Goal: Information Seeking & Learning: Learn about a topic

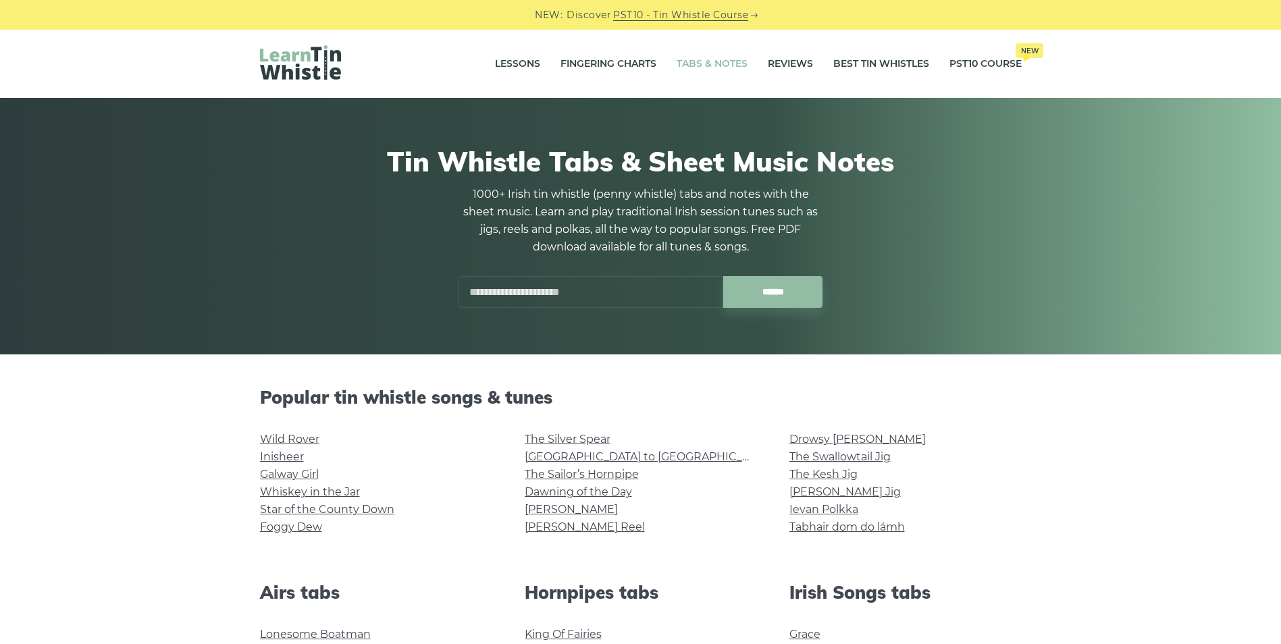
click at [506, 294] on input "text" at bounding box center [590, 292] width 265 height 32
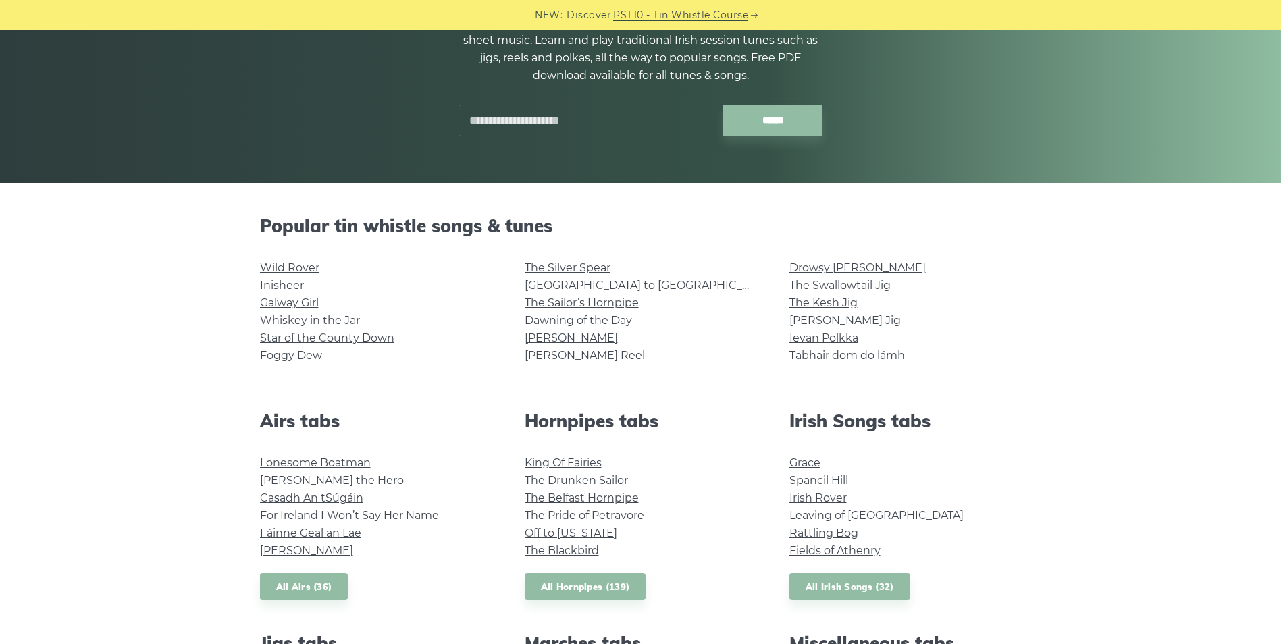
scroll to position [68, 0]
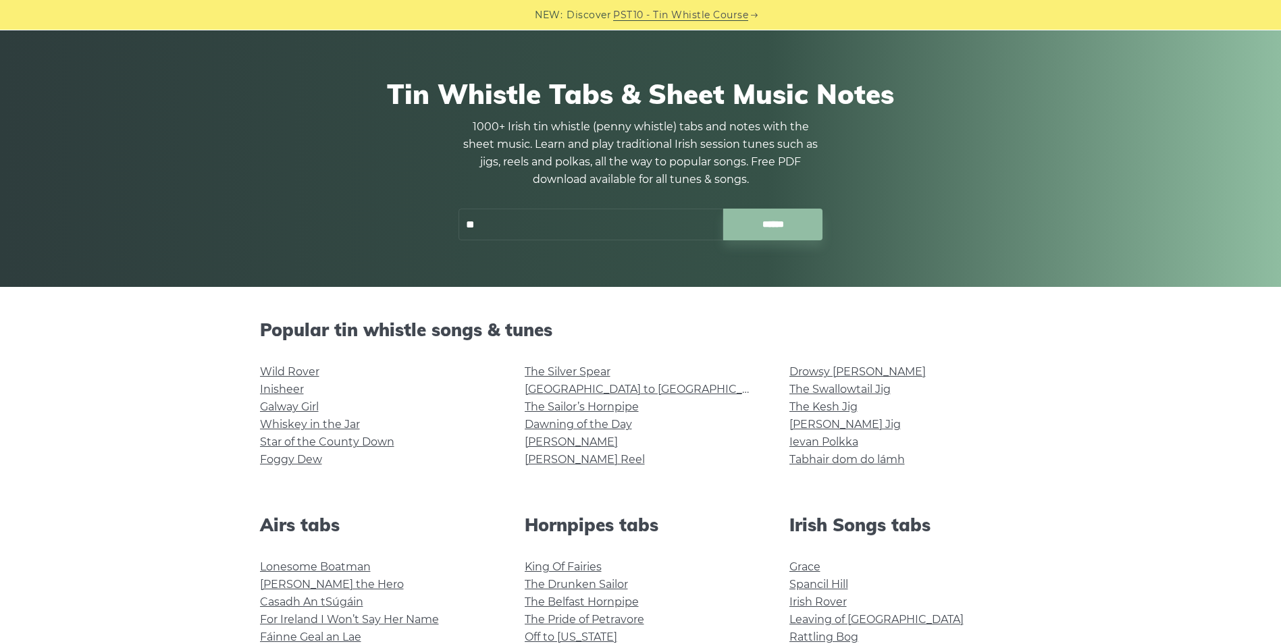
type input "*"
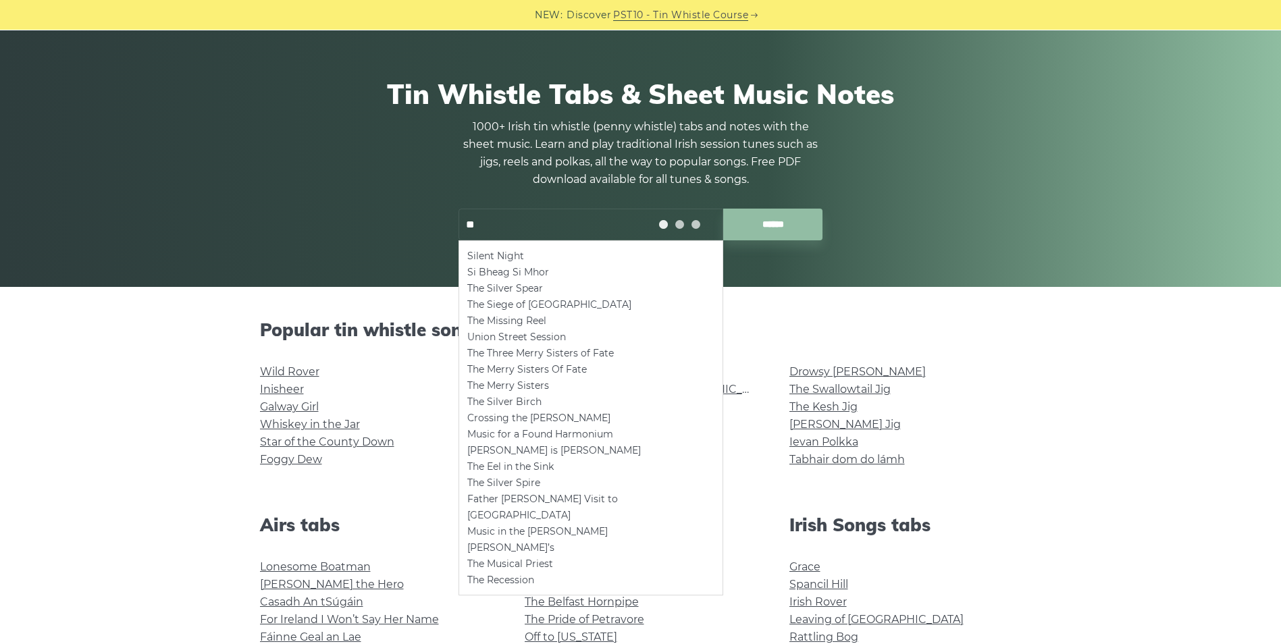
type input "*"
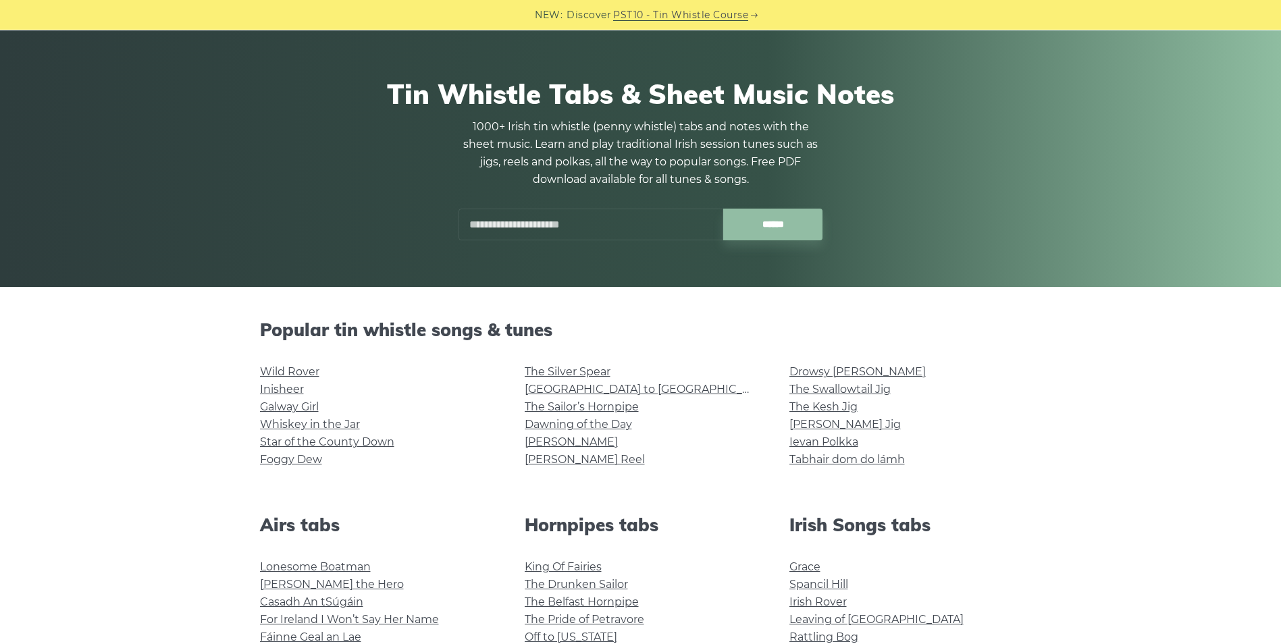
click at [499, 219] on input "text" at bounding box center [590, 225] width 265 height 32
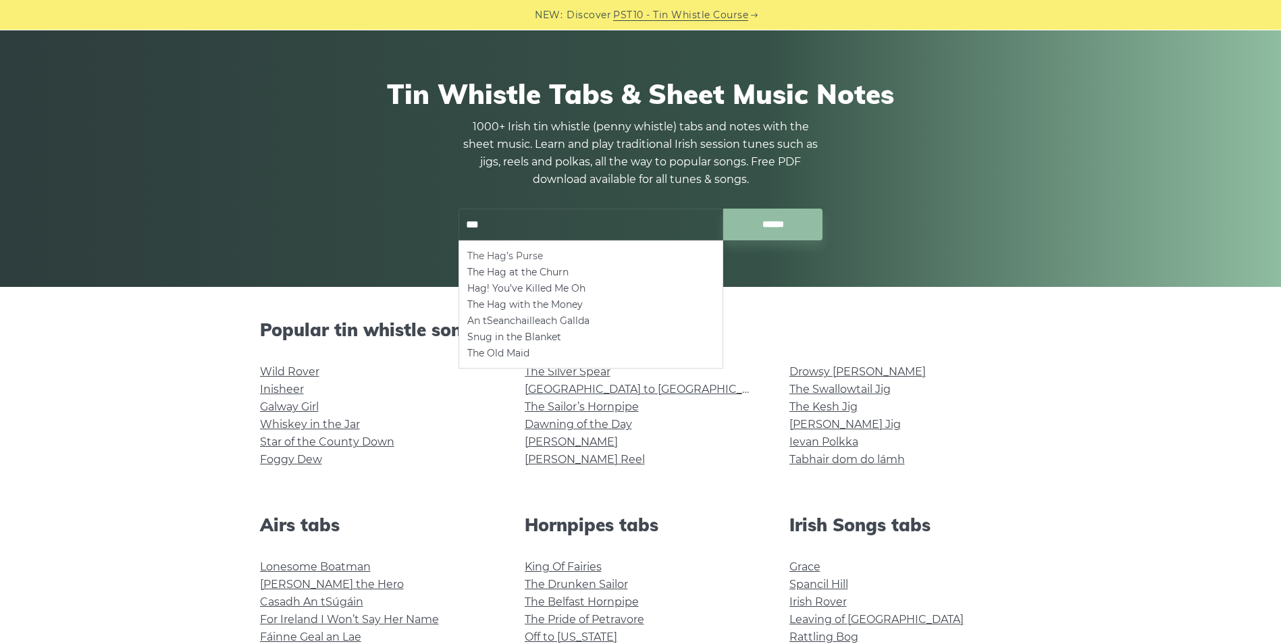
click at [523, 260] on li "The Hag’s Purse" at bounding box center [590, 256] width 247 height 16
type input "**********"
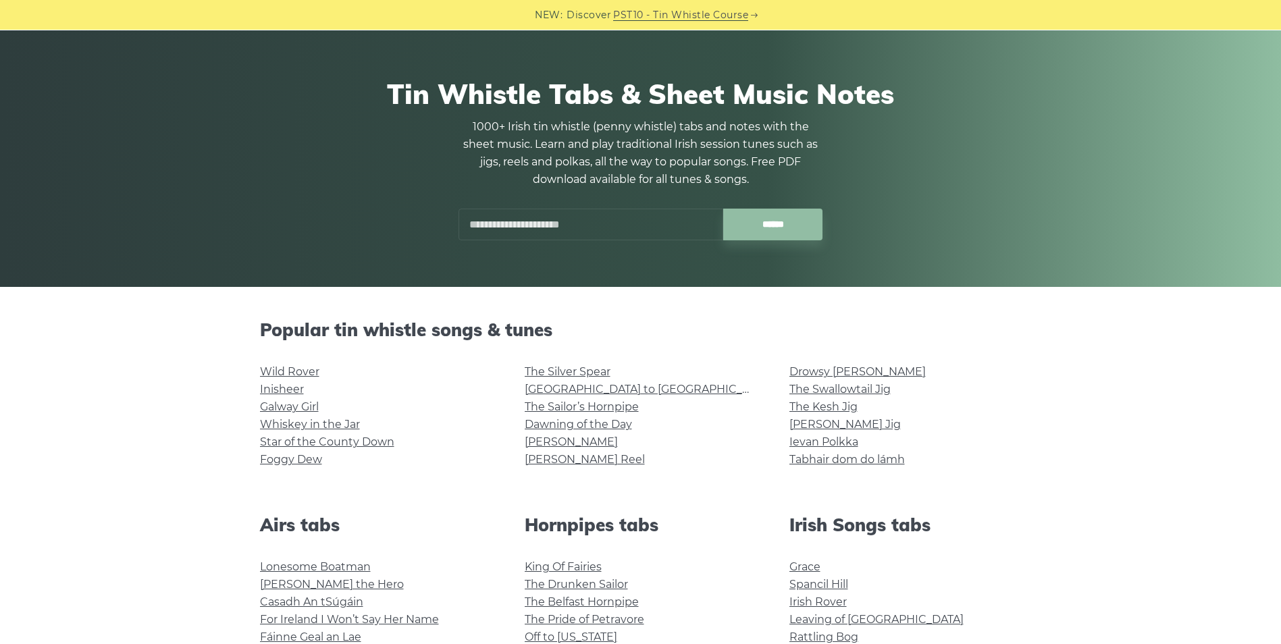
click at [509, 221] on input "text" at bounding box center [590, 225] width 265 height 32
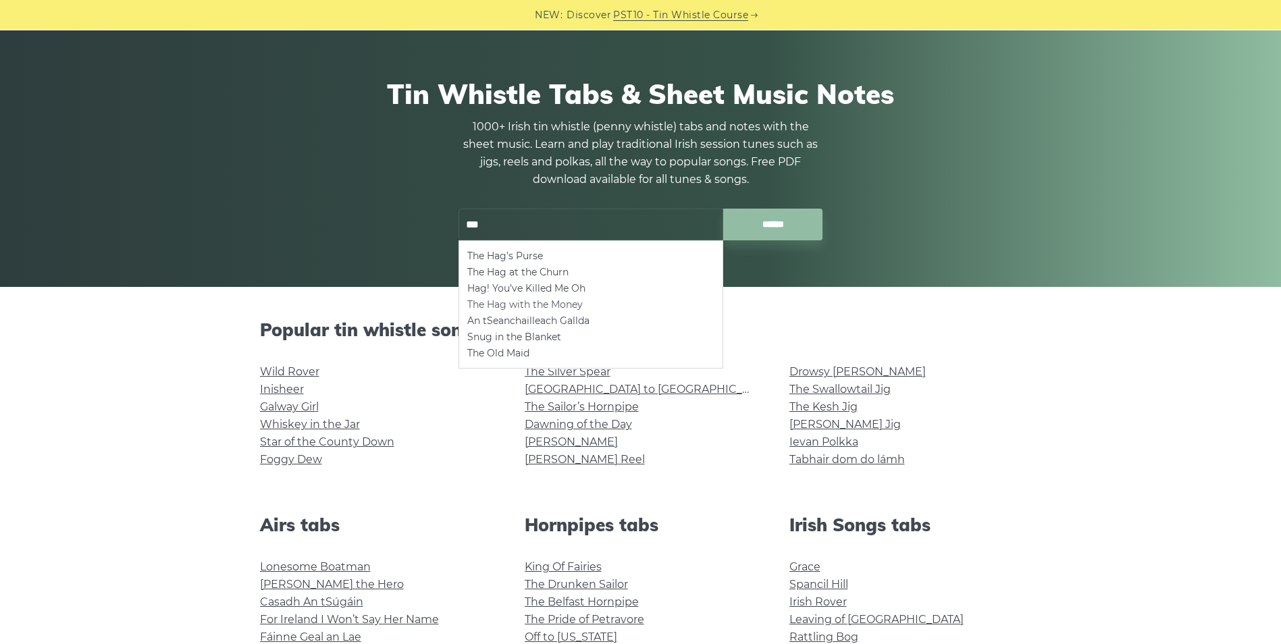
click at [549, 301] on li "The Hag with the Money" at bounding box center [590, 304] width 247 height 16
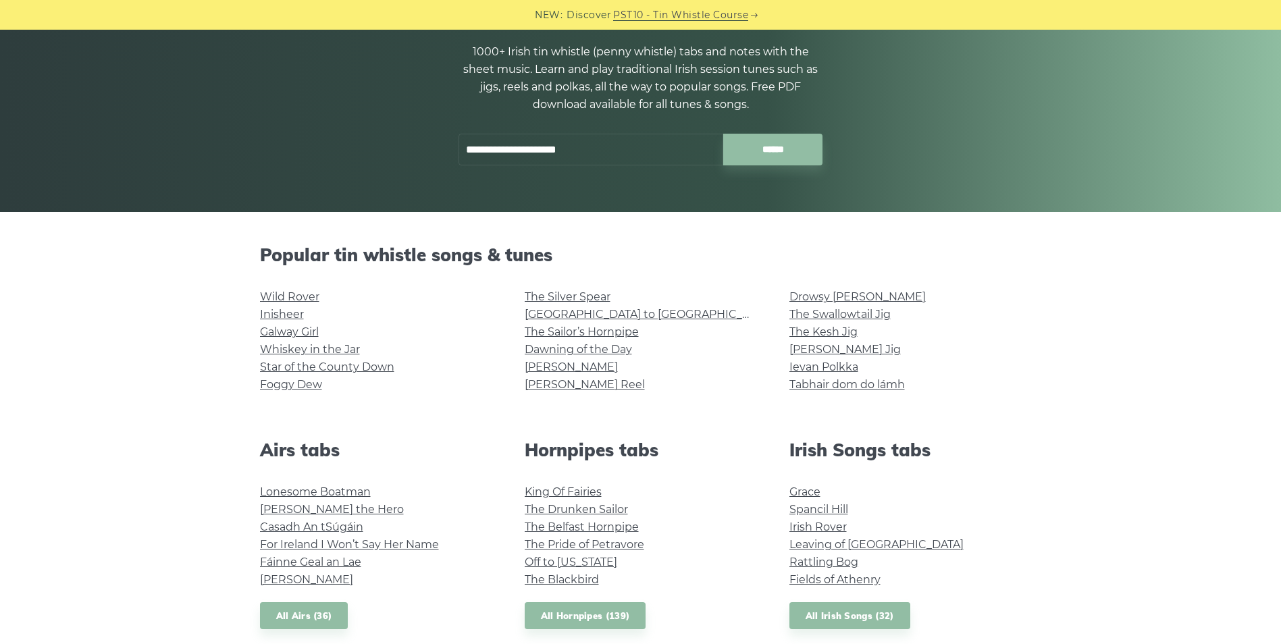
scroll to position [135, 0]
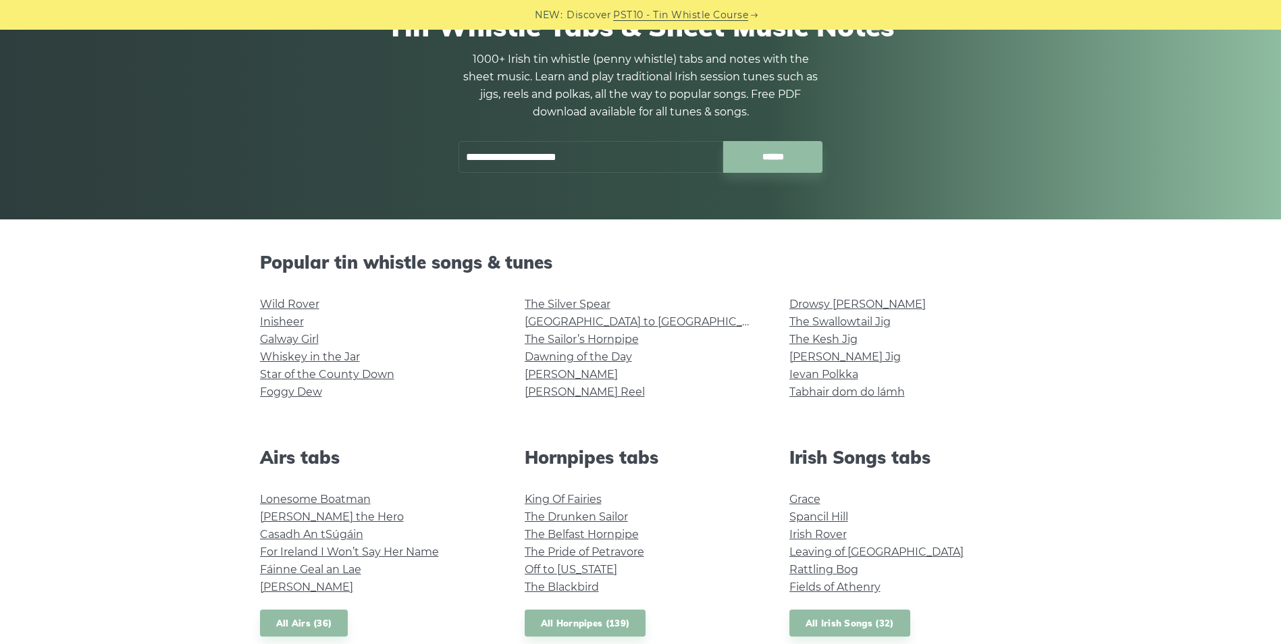
click at [638, 155] on input "**********" at bounding box center [590, 157] width 265 height 32
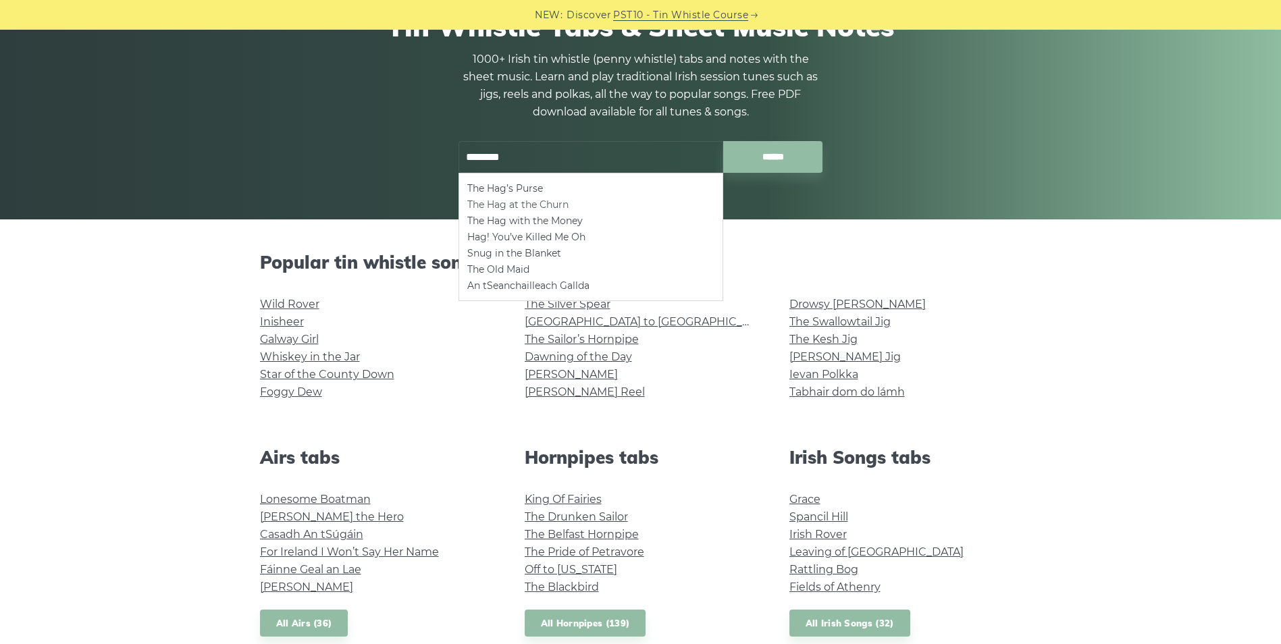
click at [549, 206] on li "The Hag at the Churn" at bounding box center [590, 204] width 247 height 16
type input "**********"
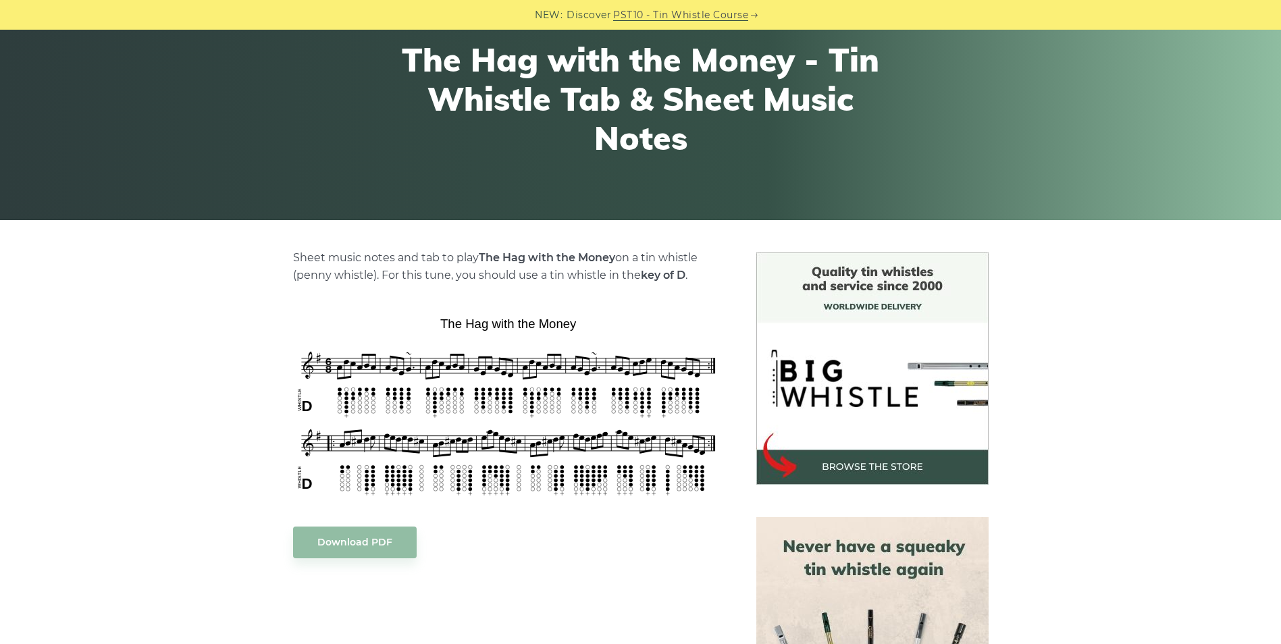
scroll to position [135, 0]
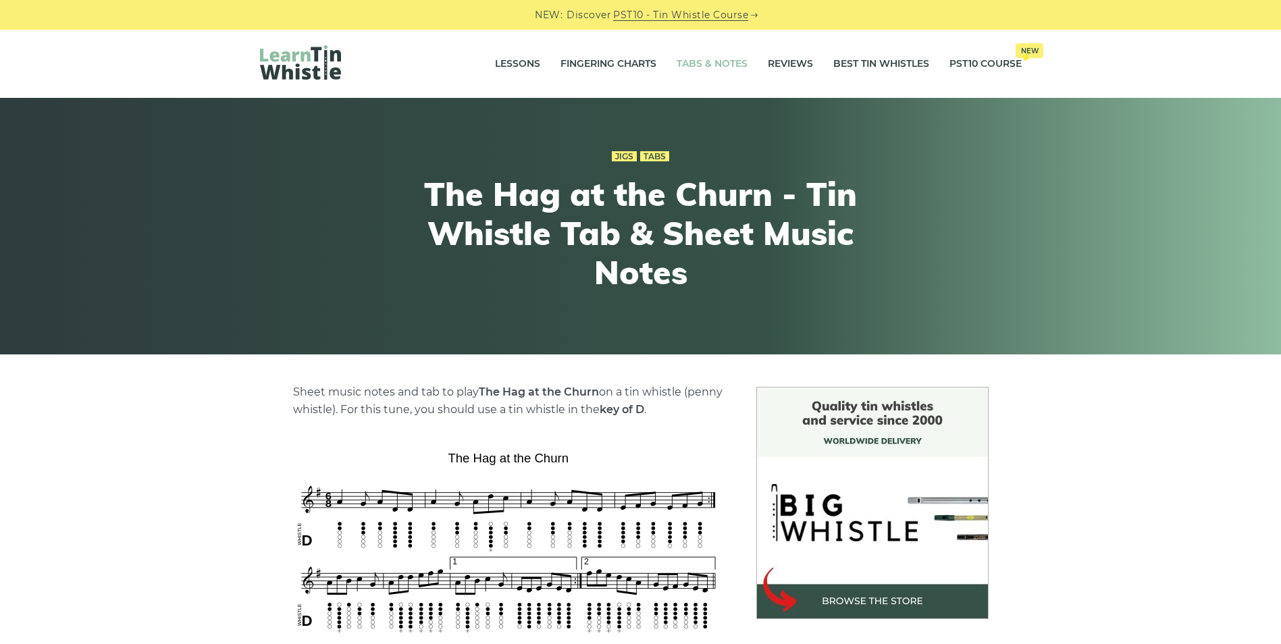
click at [706, 59] on link "Tabs & Notes" at bounding box center [711, 64] width 71 height 34
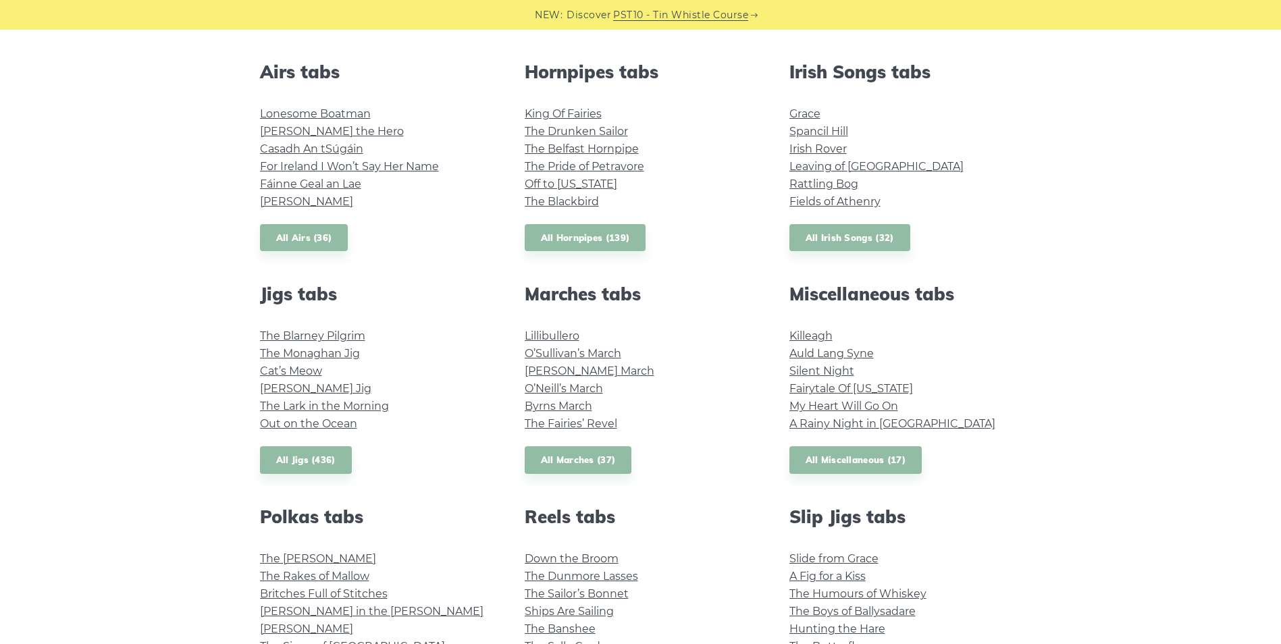
scroll to position [608, 0]
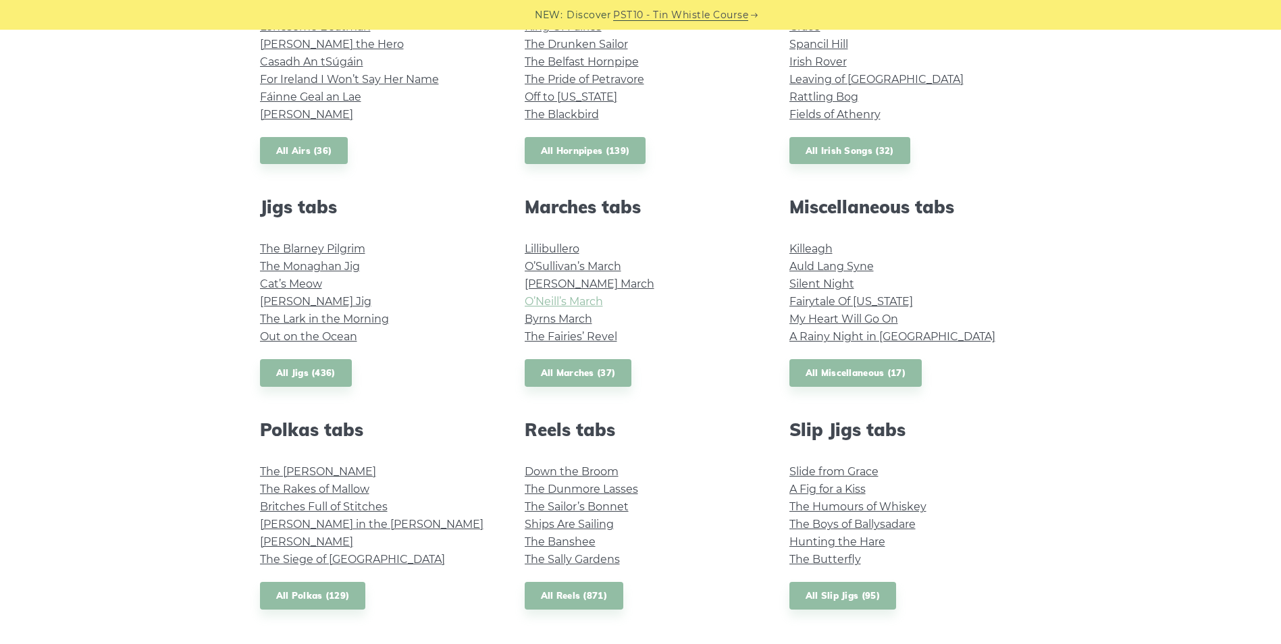
click at [584, 304] on link "O’Neill’s March" at bounding box center [564, 301] width 78 height 13
click at [586, 267] on link "O’Sullivan’s March" at bounding box center [573, 266] width 97 height 13
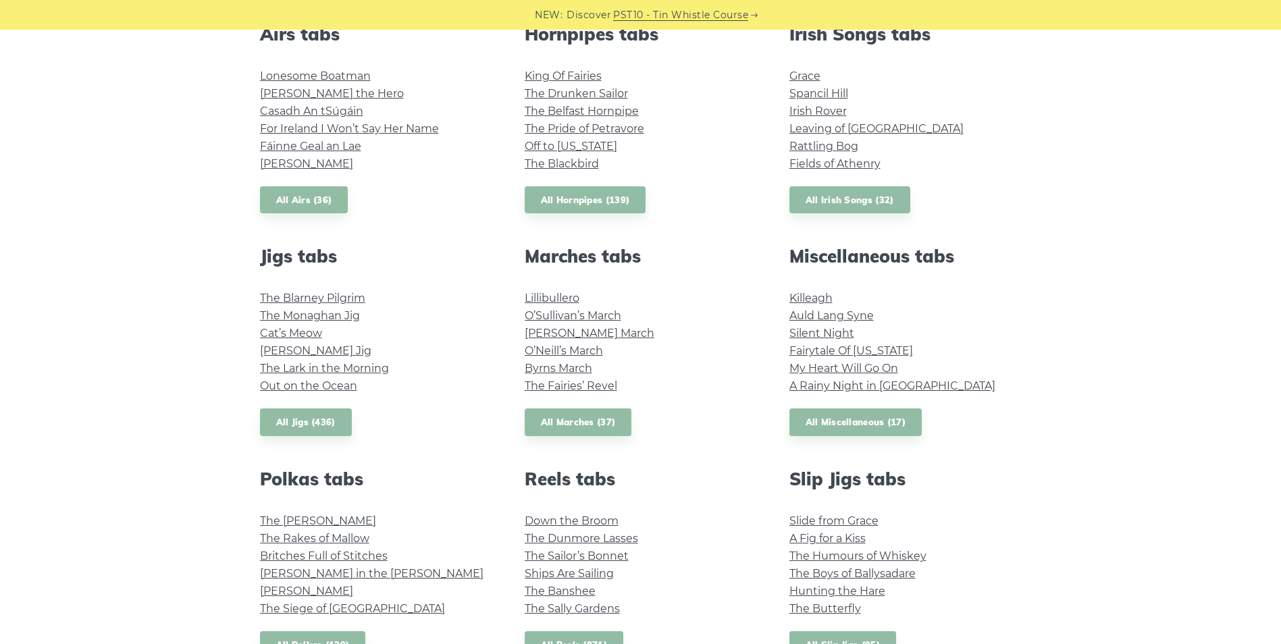
scroll to position [473, 0]
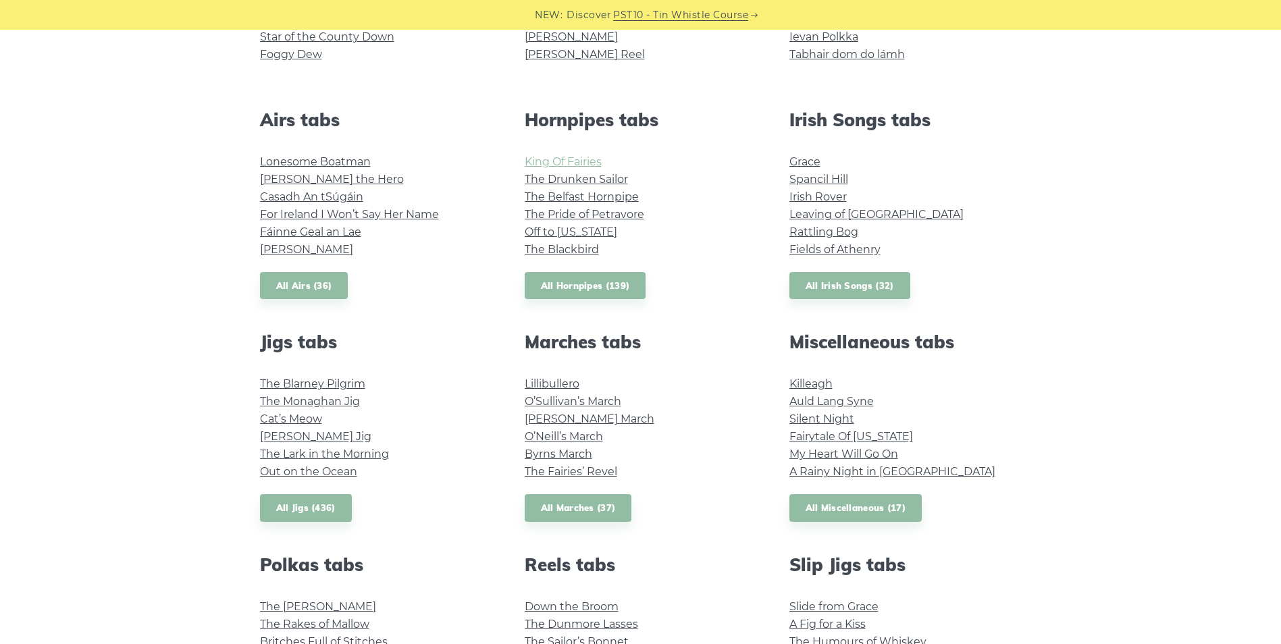
click at [583, 163] on link "King Of Fairies" at bounding box center [563, 161] width 77 height 13
click at [607, 414] on link "[PERSON_NAME] March" at bounding box center [590, 418] width 130 height 13
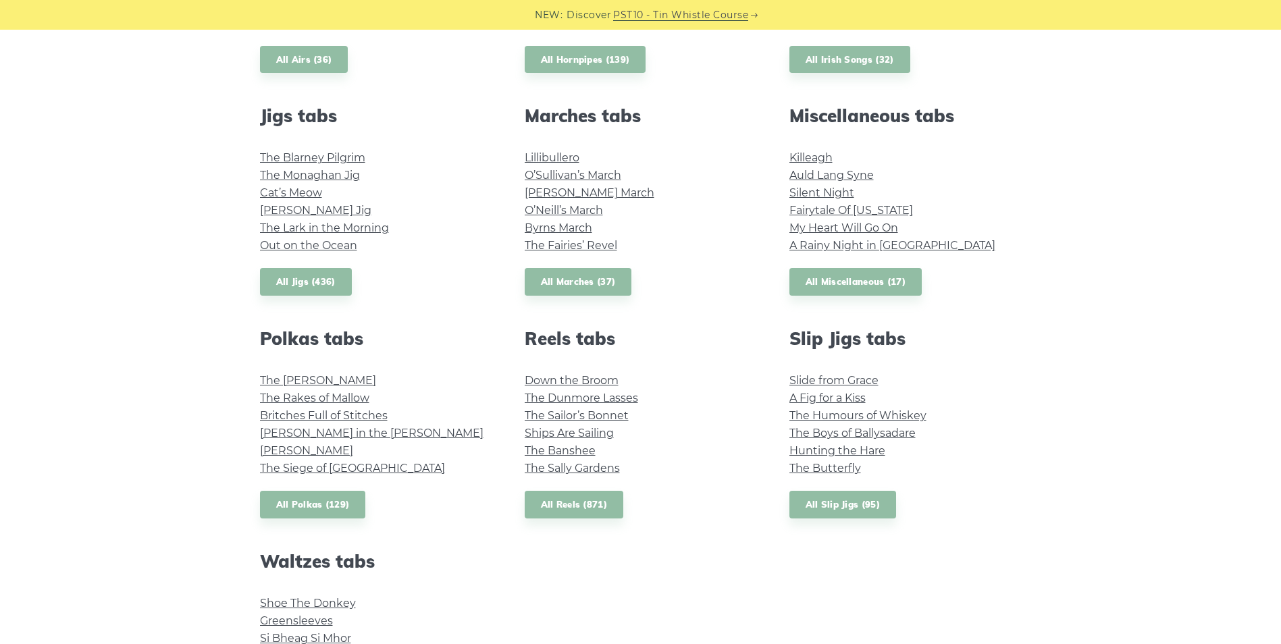
scroll to position [675, 0]
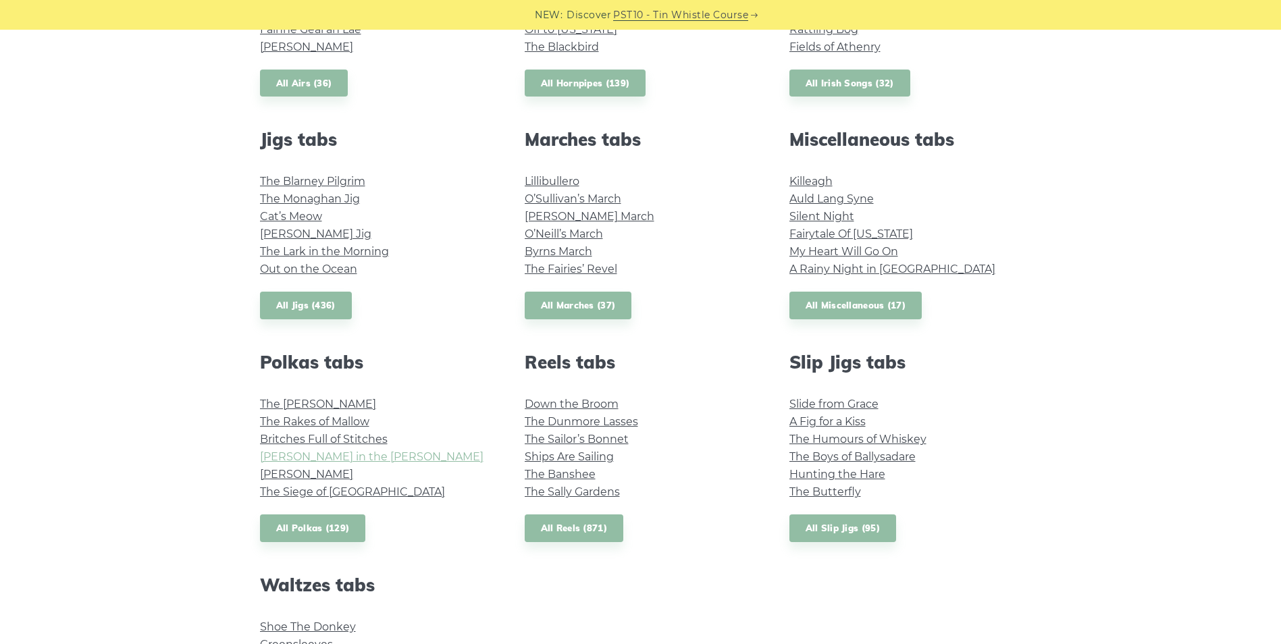
click at [349, 456] on link "[PERSON_NAME] in the [PERSON_NAME]" at bounding box center [371, 456] width 223 height 13
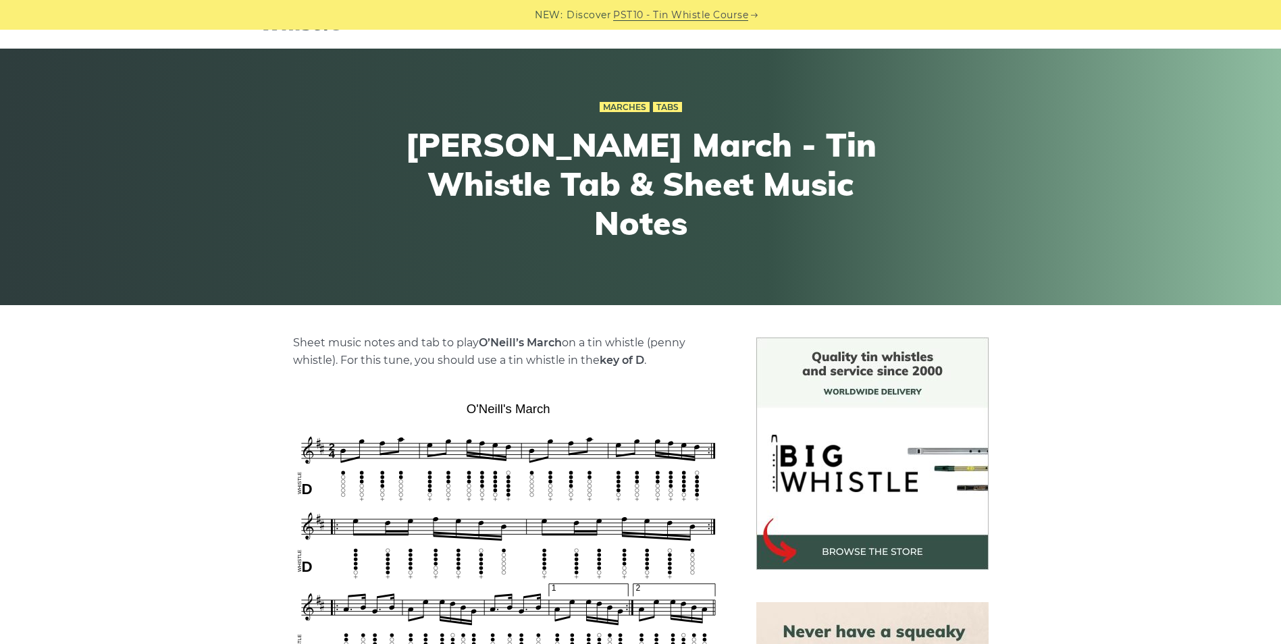
scroll to position [135, 0]
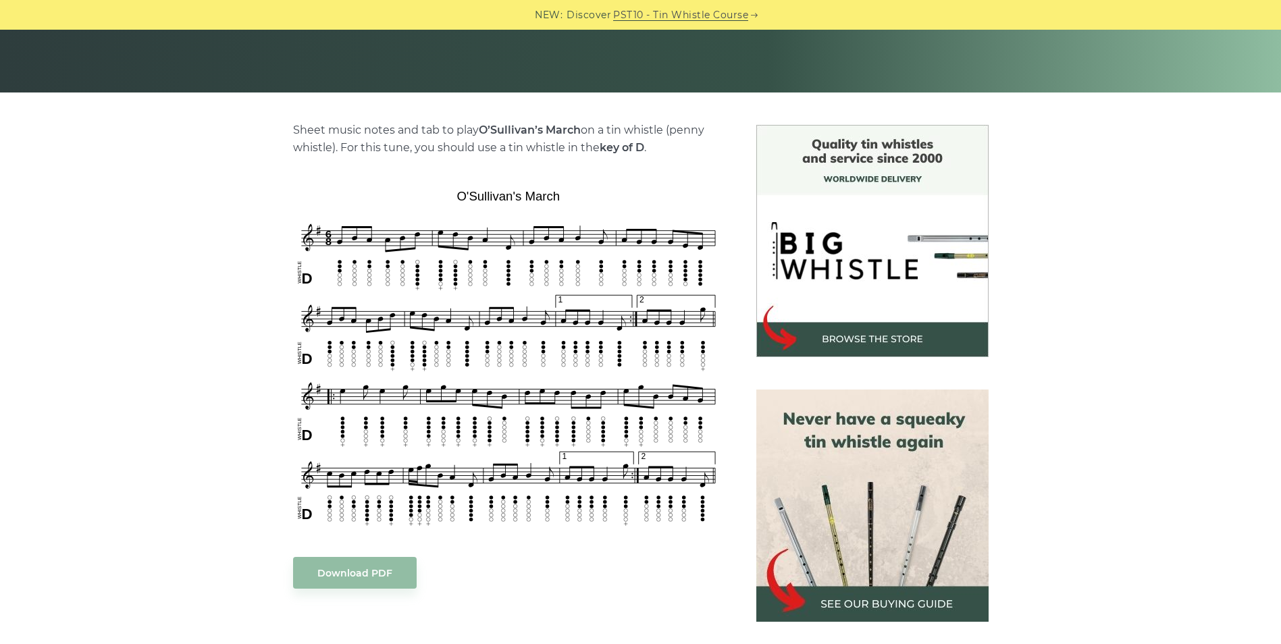
scroll to position [270, 0]
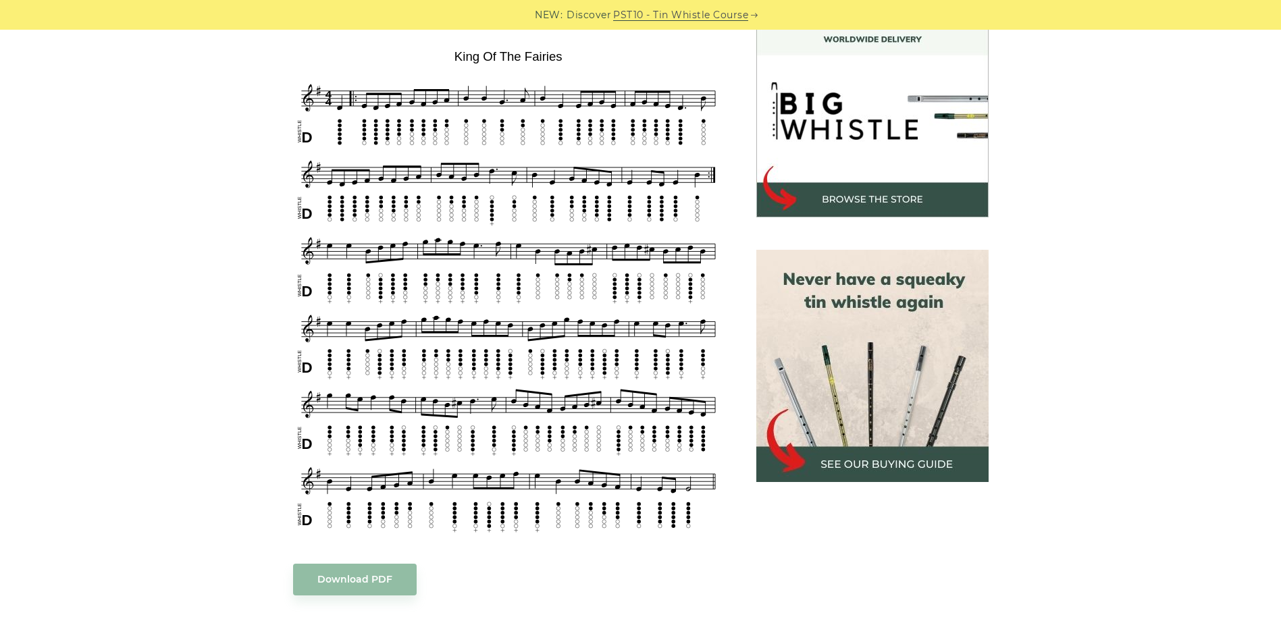
scroll to position [405, 0]
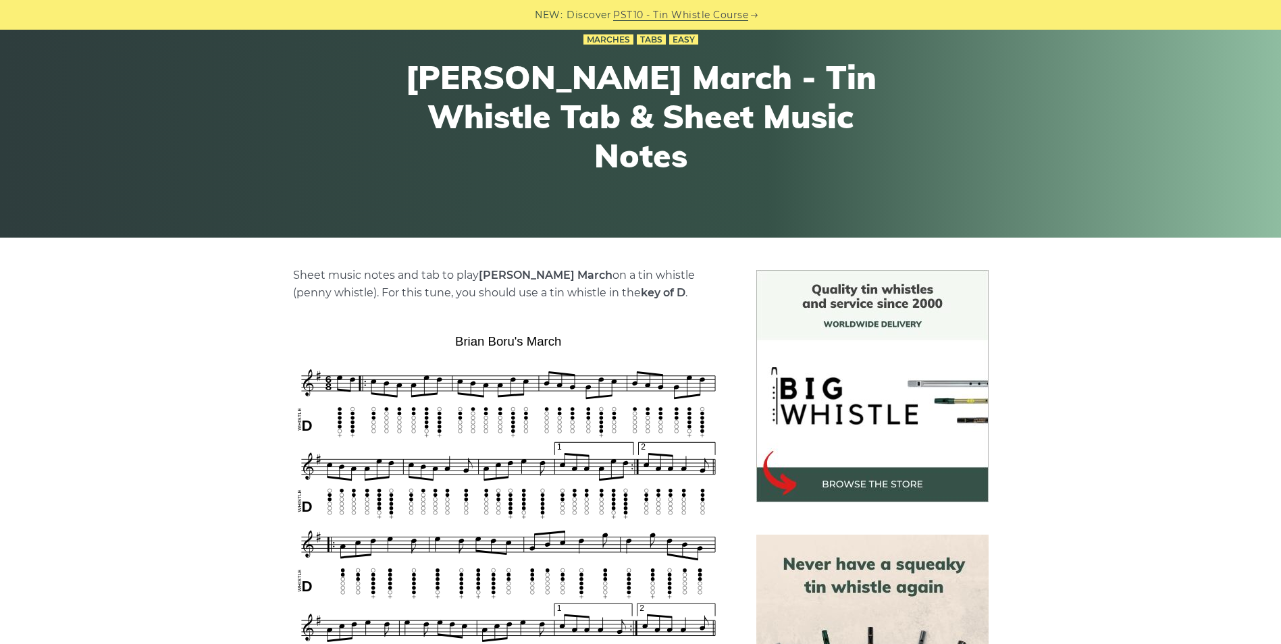
scroll to position [135, 0]
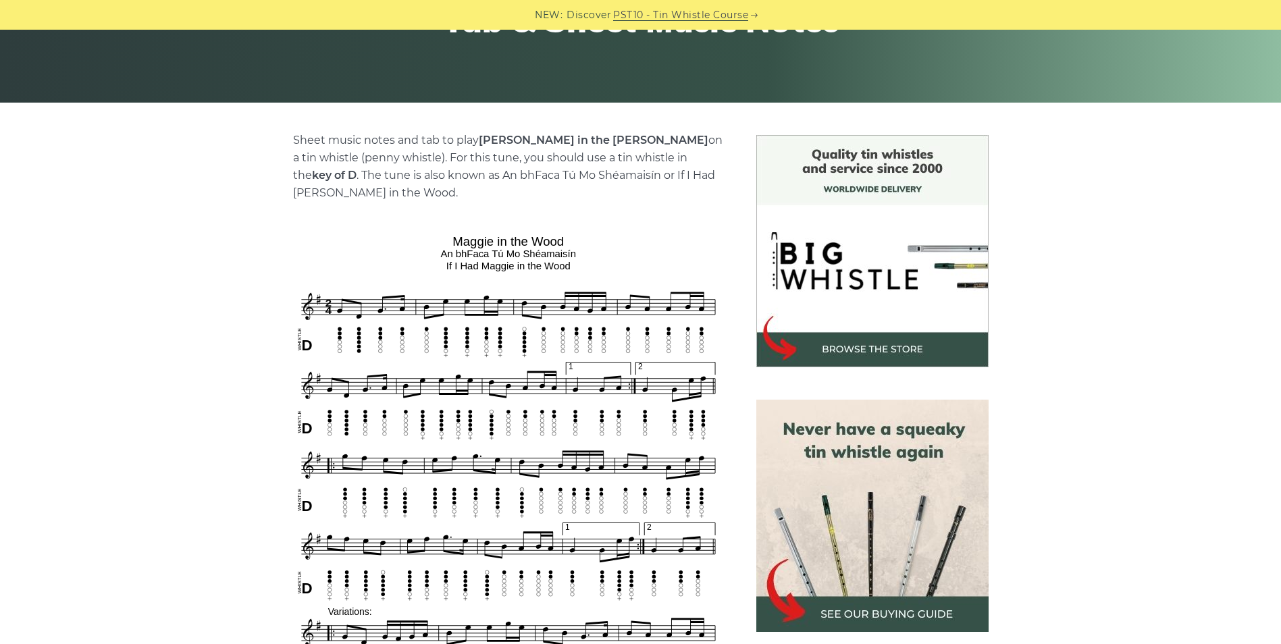
scroll to position [270, 0]
